Goal: Task Accomplishment & Management: Manage account settings

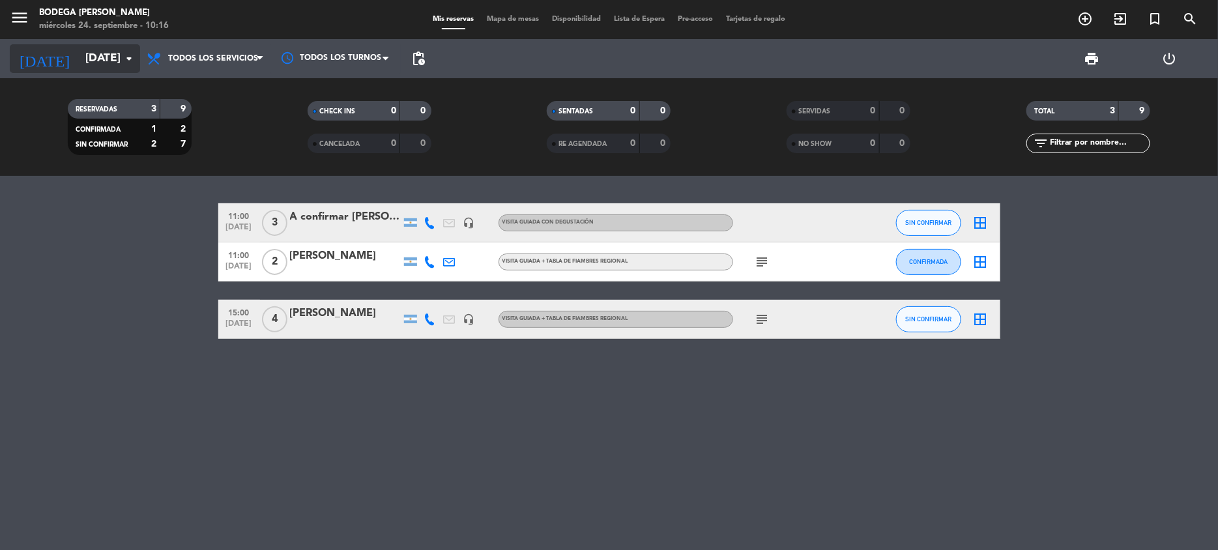
click at [79, 50] on input "[DATE]" at bounding box center [151, 59] width 145 height 26
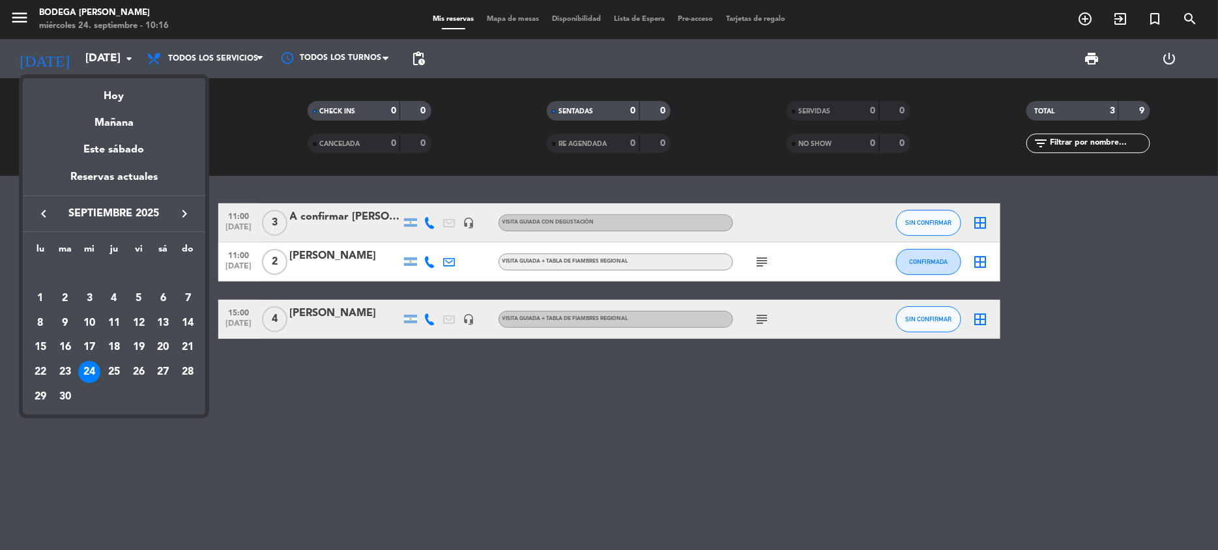
click at [180, 207] on icon "keyboard_arrow_right" at bounding box center [185, 214] width 16 height 16
click at [89, 365] on div "22" at bounding box center [89, 372] width 22 height 22
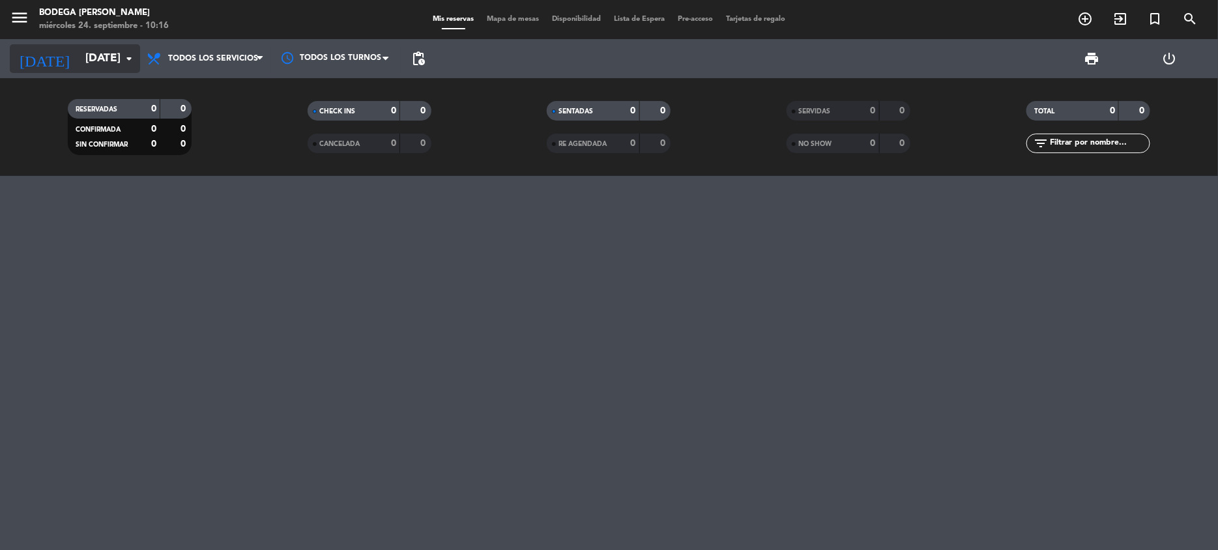
click at [96, 59] on input "[DATE]" at bounding box center [151, 59] width 145 height 26
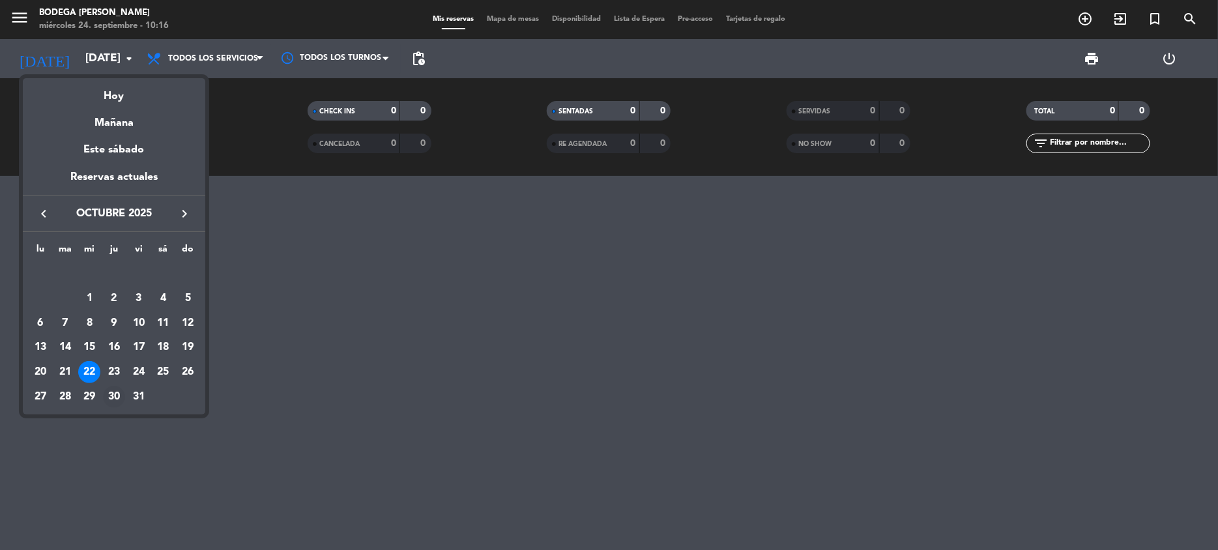
click at [110, 398] on div "30" at bounding box center [114, 397] width 22 height 22
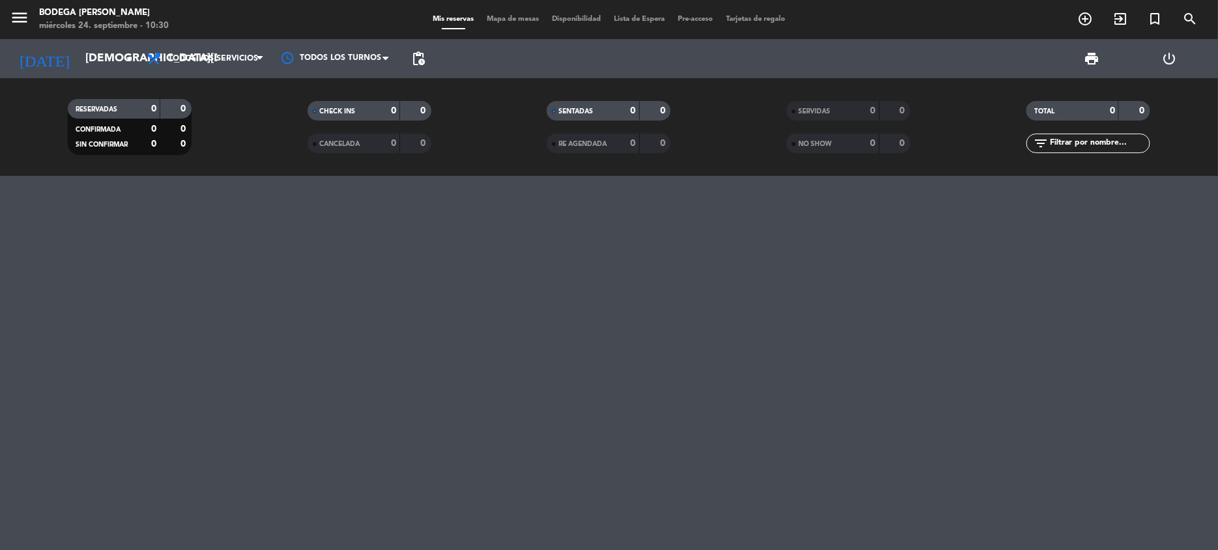
click at [434, 19] on span "Mis reservas" at bounding box center [453, 19] width 54 height 7
click at [79, 50] on input "[DEMOGRAPHIC_DATA][DATE]" at bounding box center [151, 59] width 145 height 26
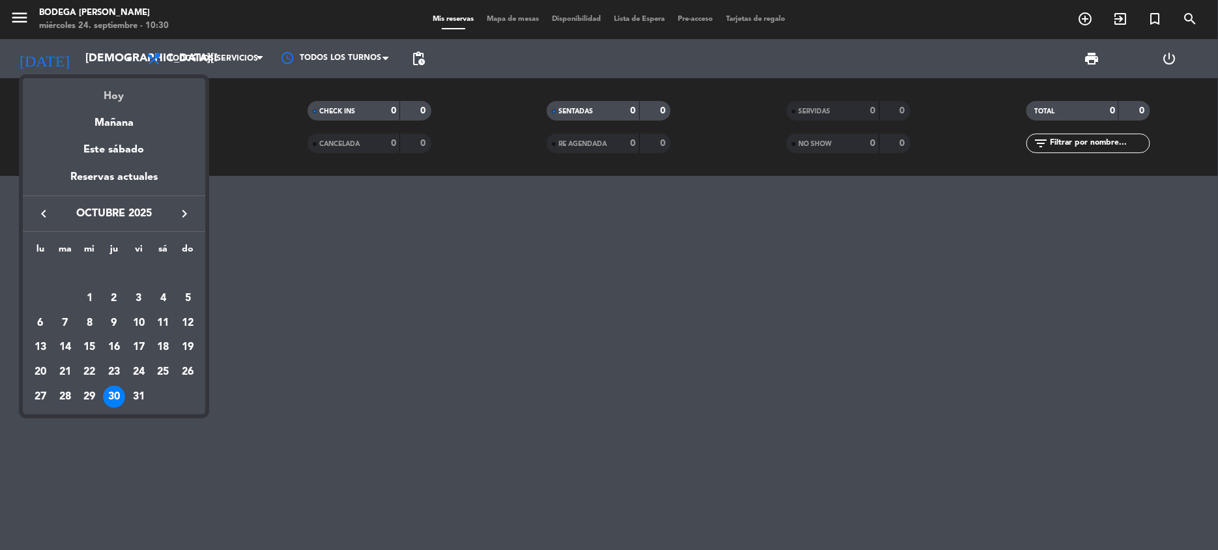
click at [134, 97] on div "Hoy" at bounding box center [114, 91] width 182 height 27
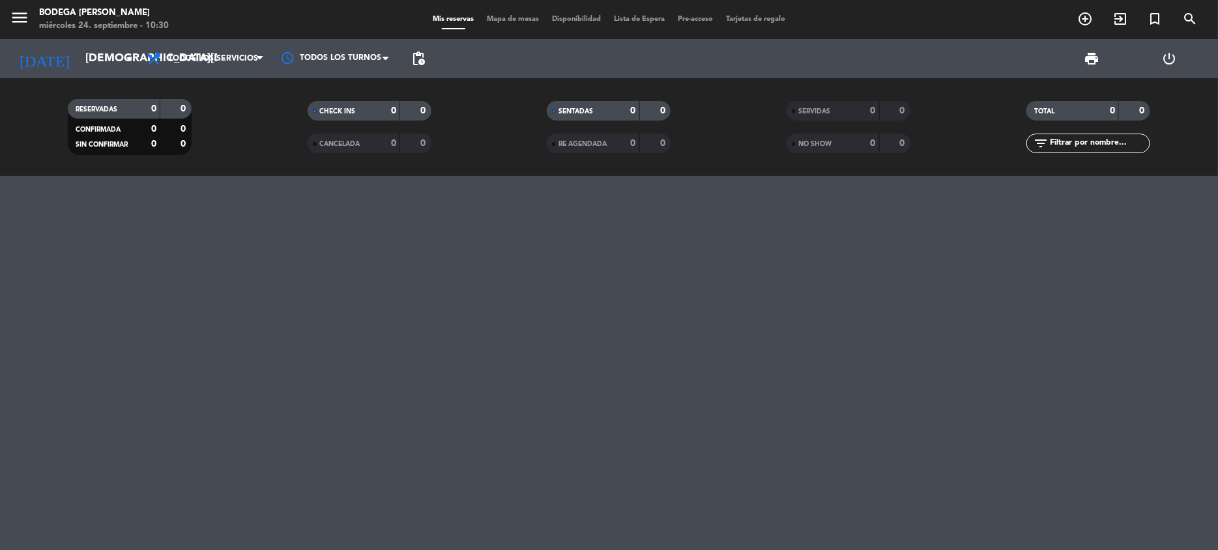
type input "[DATE]"
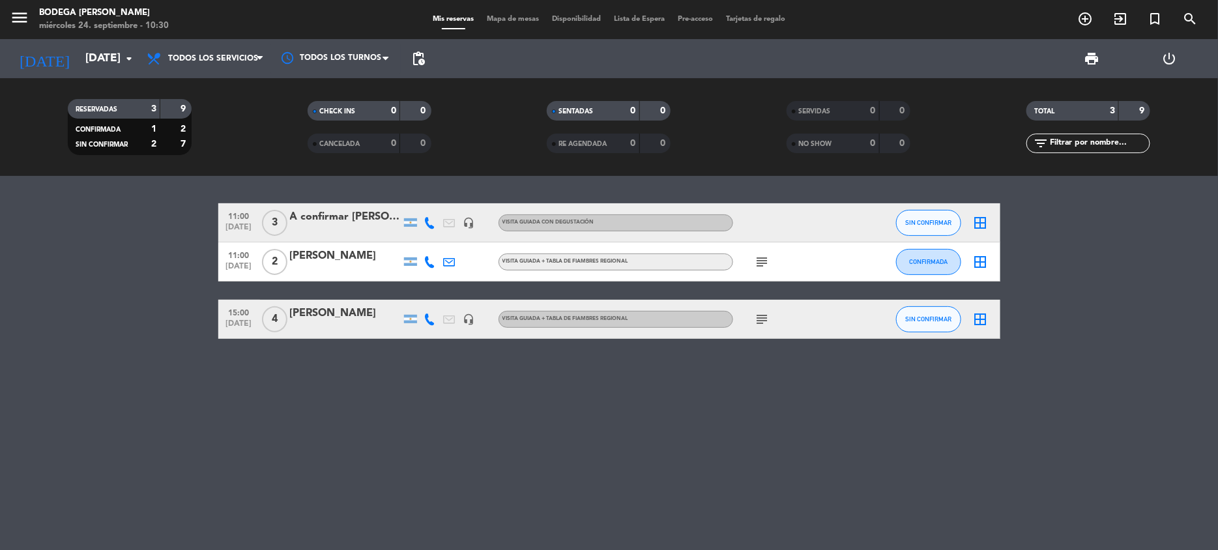
click at [383, 216] on div "A confirmar [PERSON_NAME]" at bounding box center [345, 217] width 111 height 17
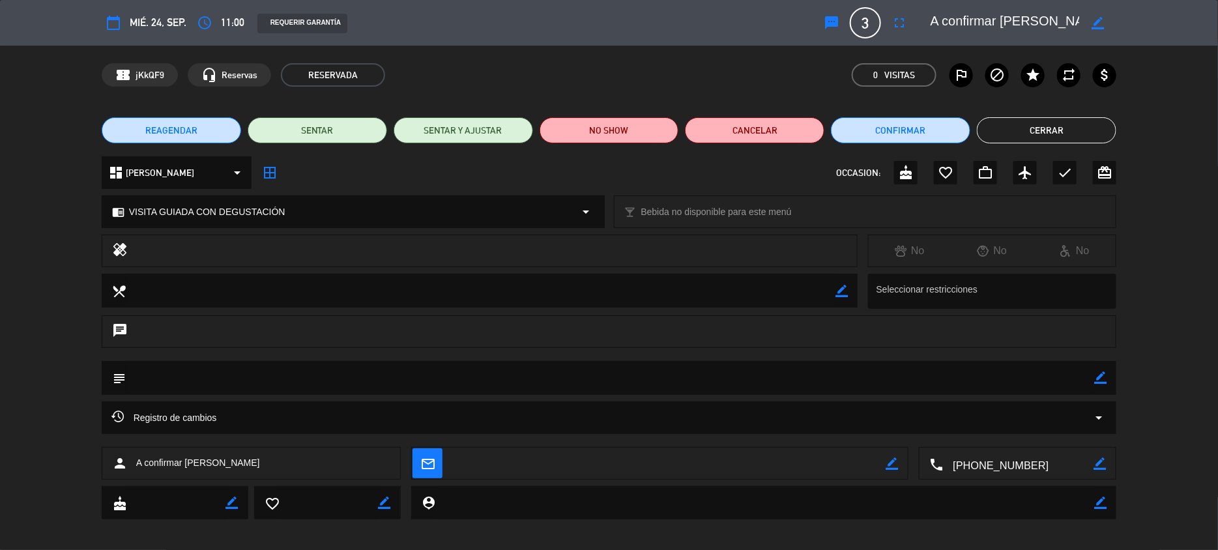
click at [163, 373] on textarea at bounding box center [610, 377] width 969 height 33
click at [1097, 384] on icon "border_color" at bounding box center [1100, 377] width 12 height 12
type textarea "Probablemente se queden a almorzar. Preguntar al llegar."
click at [1103, 377] on icon at bounding box center [1100, 377] width 12 height 12
click at [1044, 135] on button "Cerrar" at bounding box center [1046, 130] width 139 height 26
